Goal: Book appointment/travel/reservation

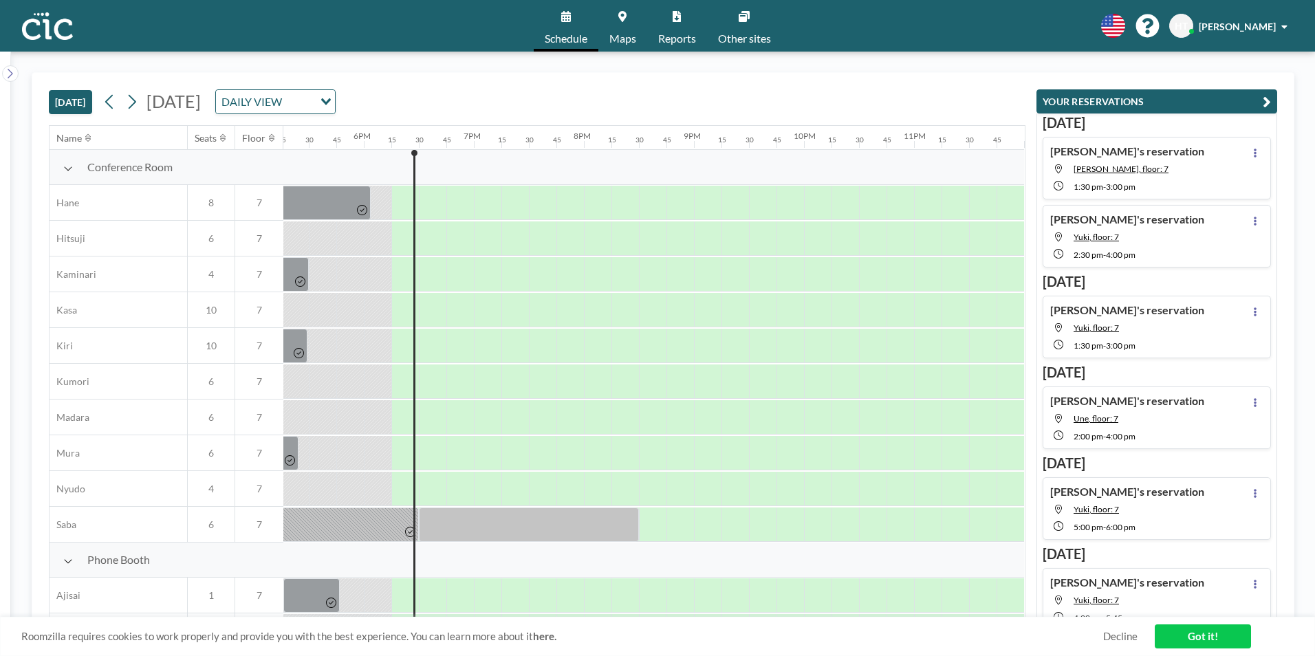
scroll to position [0, 1907]
click at [138, 102] on icon at bounding box center [131, 101] width 13 height 21
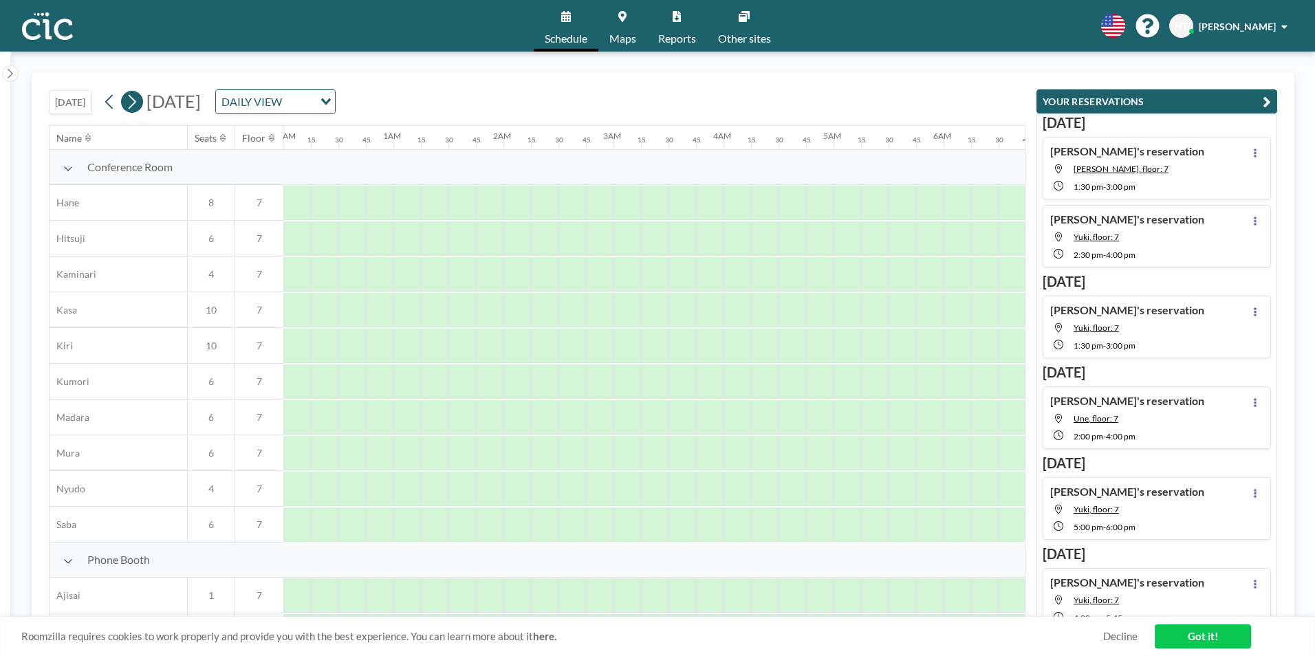
scroll to position [0, 445]
click at [138, 101] on icon at bounding box center [131, 101] width 13 height 21
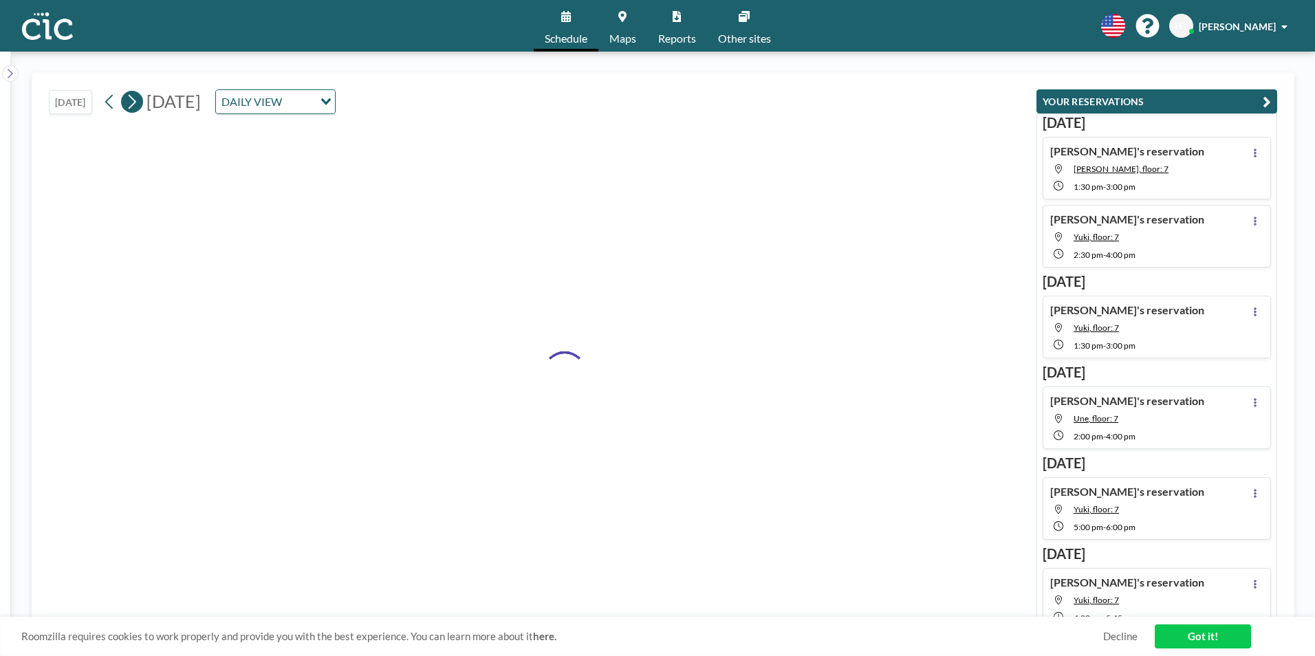
click at [138, 101] on icon at bounding box center [131, 101] width 13 height 21
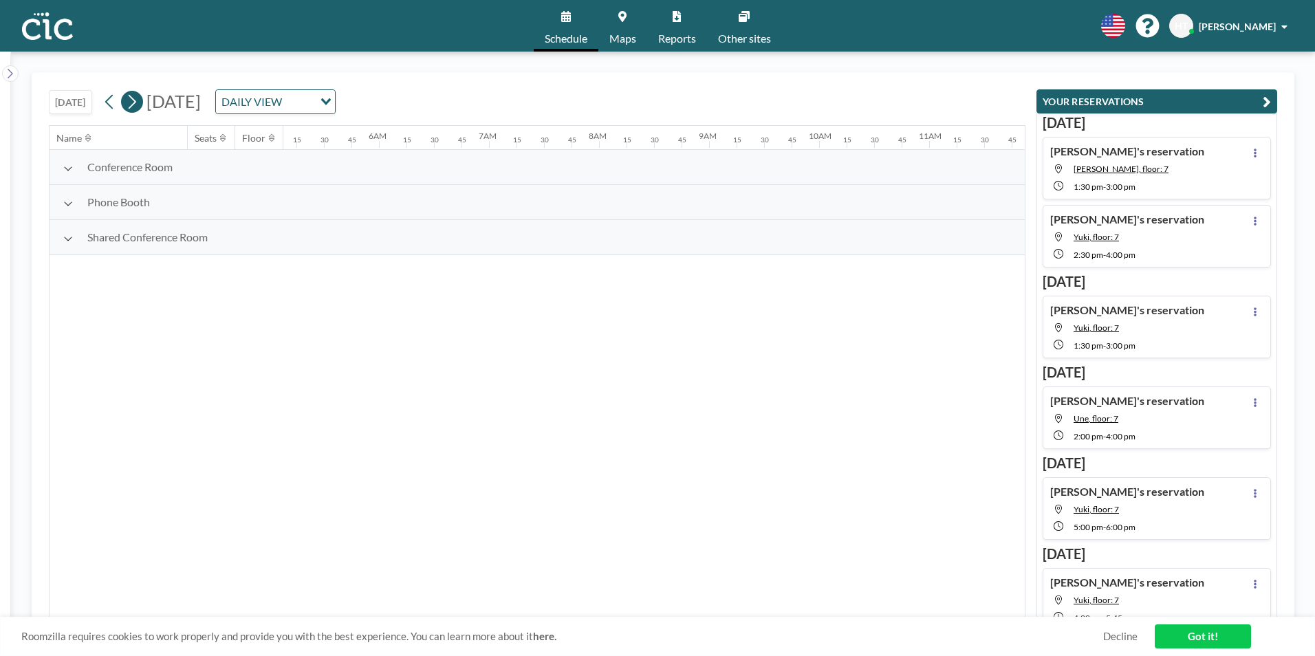
click at [138, 101] on icon at bounding box center [131, 101] width 13 height 21
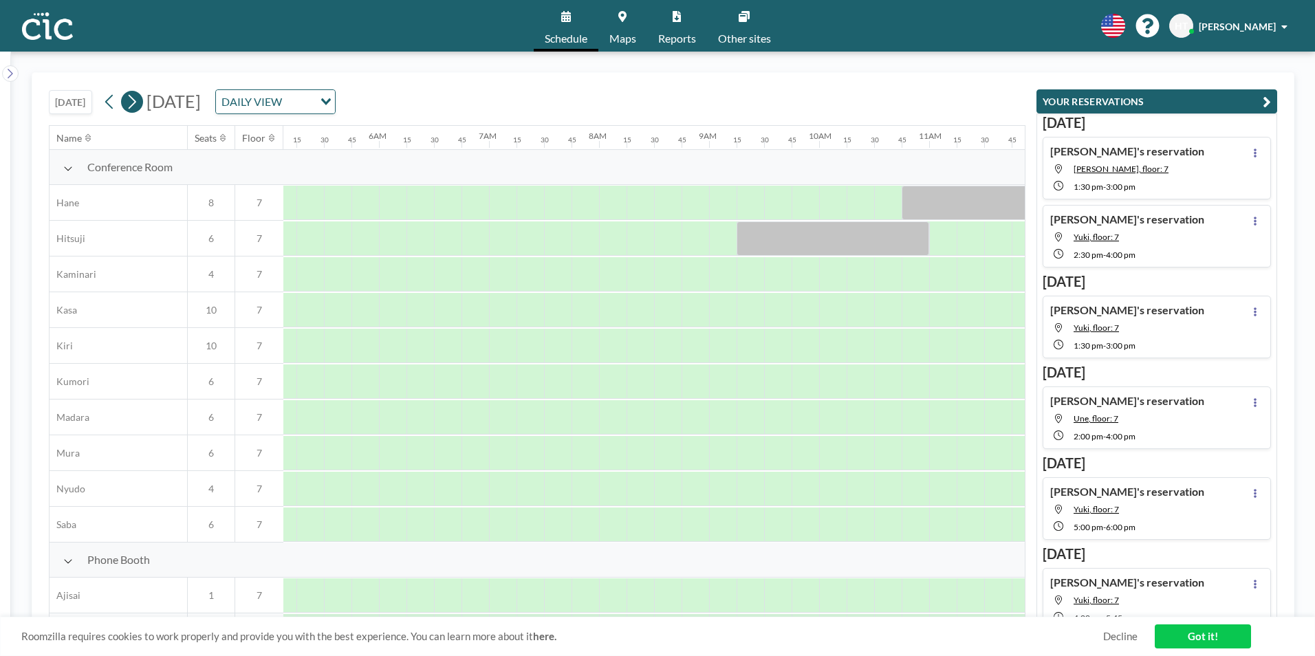
scroll to position [0, 853]
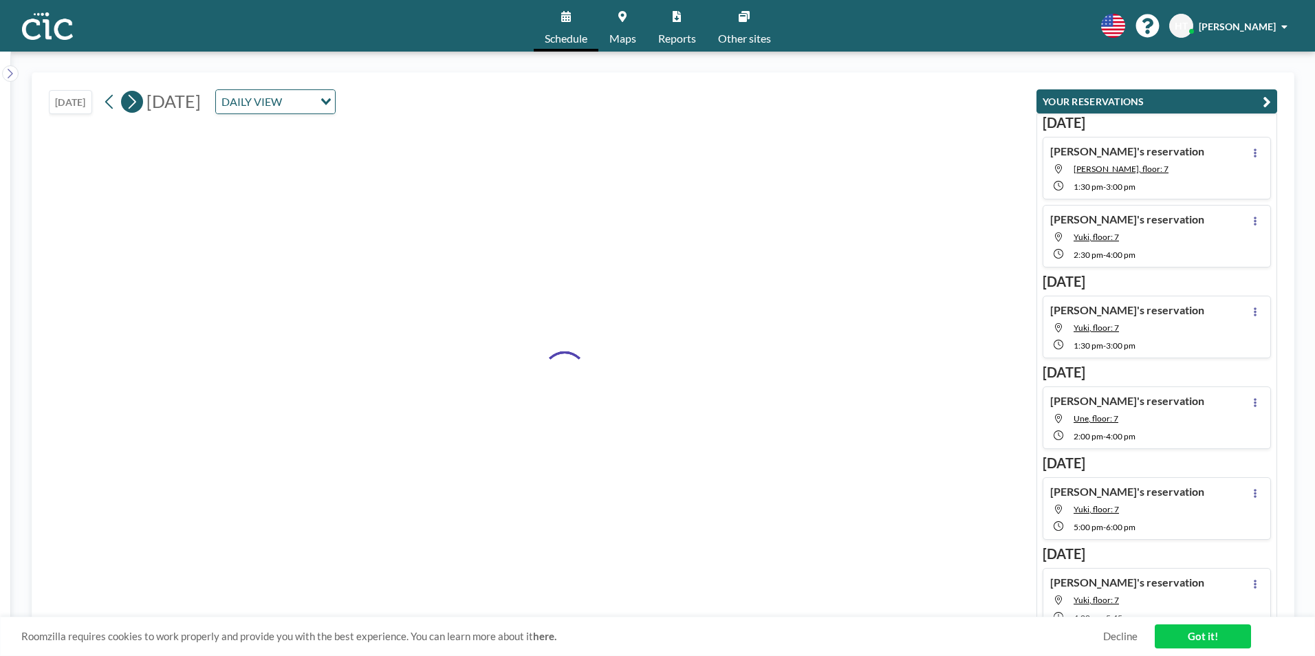
click at [138, 101] on icon at bounding box center [131, 101] width 13 height 21
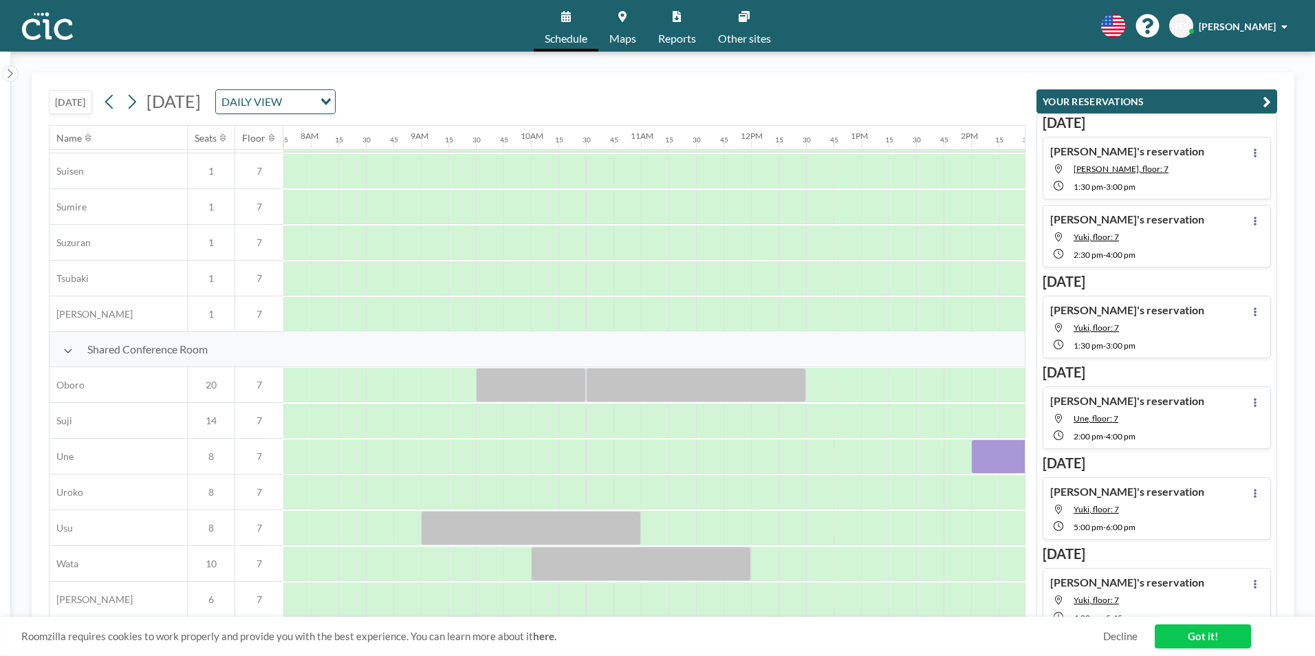
scroll to position [824, 853]
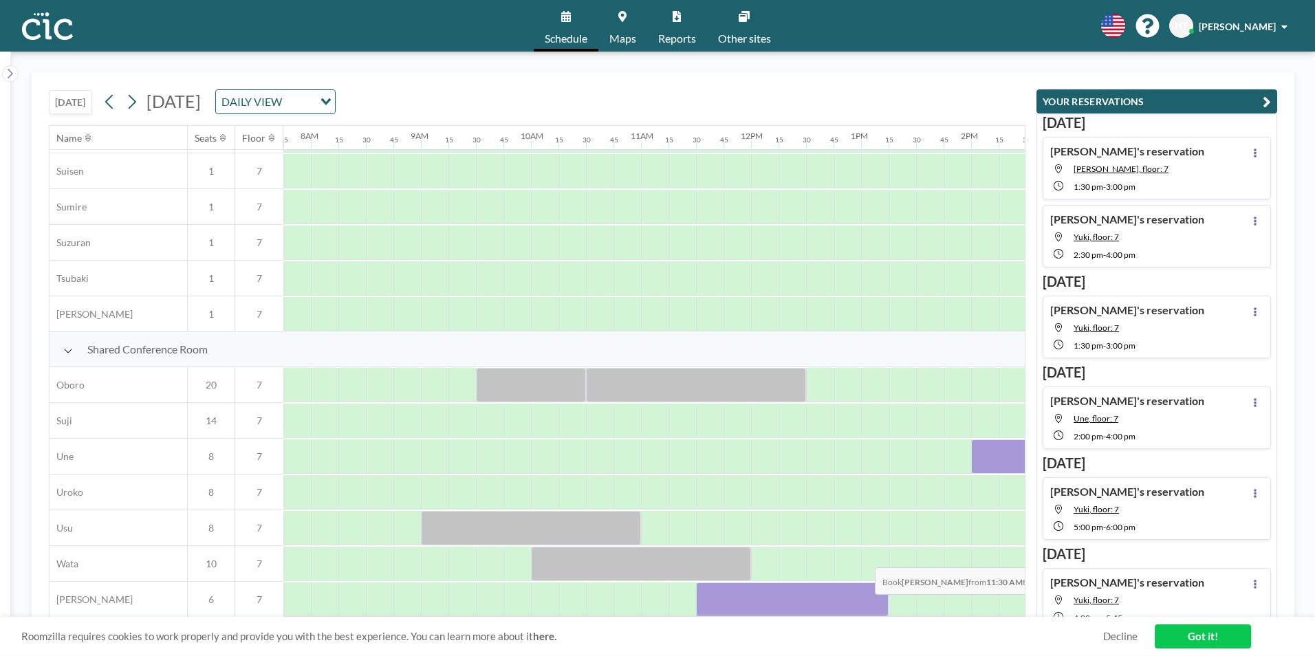
drag, startPoint x: 708, startPoint y: 598, endPoint x: 864, endPoint y: 604, distance: 155.5
click at [864, 604] on div at bounding box center [792, 599] width 193 height 34
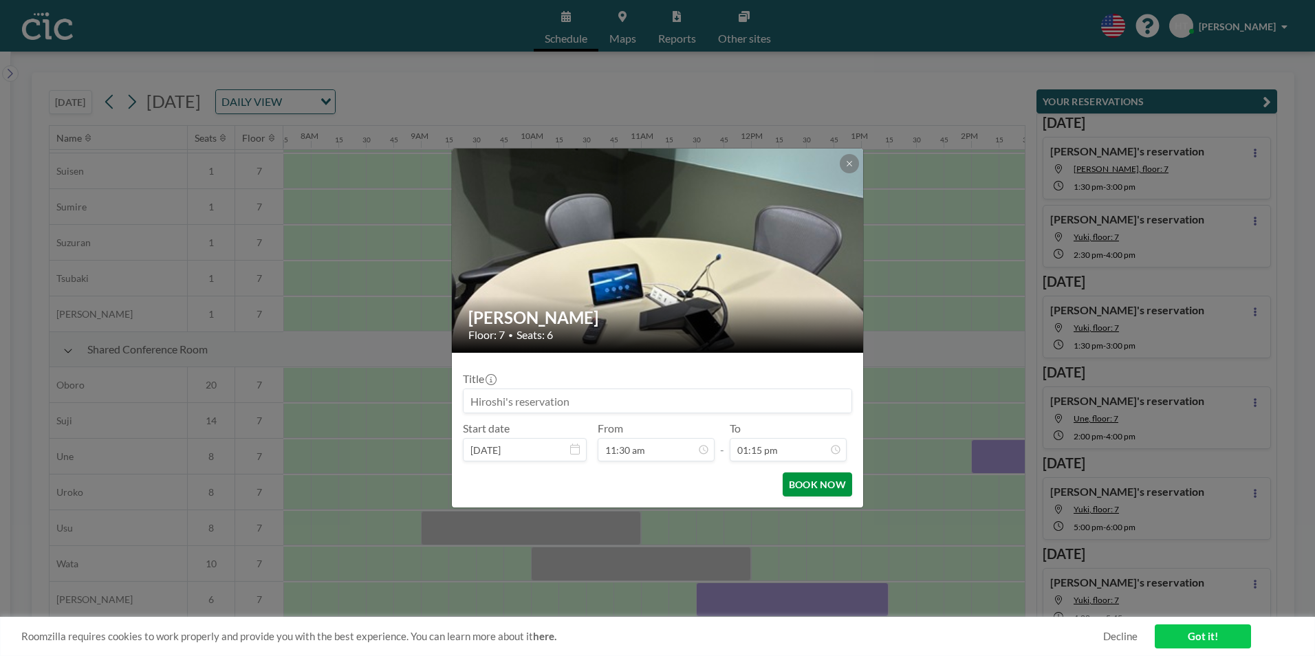
click at [829, 482] on button "BOOK NOW" at bounding box center [816, 484] width 69 height 24
